Goal: Task Accomplishment & Management: Use online tool/utility

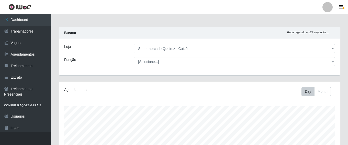
select select "512"
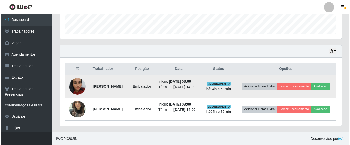
scroll to position [106, 281]
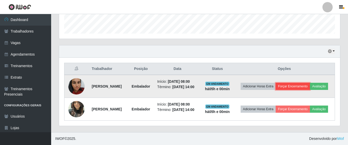
click at [309, 83] on button "Forçar Encerramento" at bounding box center [293, 86] width 34 height 7
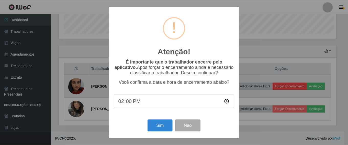
scroll to position [106, 279]
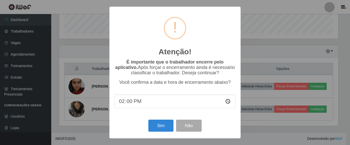
click at [124, 100] on input "14:00" at bounding box center [174, 101] width 121 height 14
click at [134, 100] on input "14:00" at bounding box center [174, 101] width 121 height 14
click at [133, 101] on input "14:00" at bounding box center [174, 101] width 121 height 14
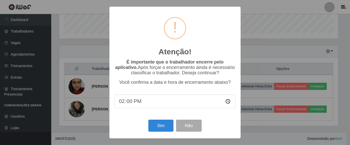
click at [133, 101] on input "14:00" at bounding box center [174, 101] width 121 height 14
type input "13:00"
click at [195, 127] on button "Não" at bounding box center [188, 126] width 25 height 12
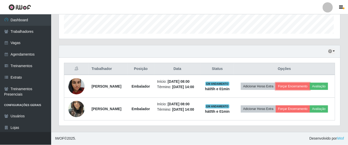
scroll to position [106, 281]
